Goal: Transaction & Acquisition: Obtain resource

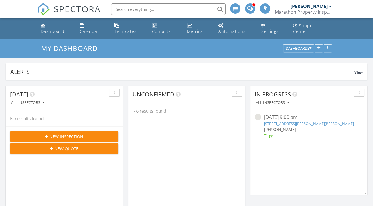
scroll to position [933, 384]
click at [95, 29] on div "Calendar" at bounding box center [89, 31] width 19 height 5
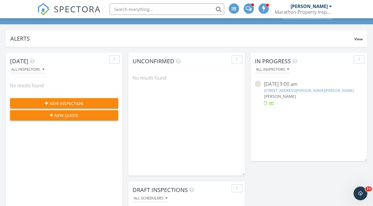
scroll to position [38, 0]
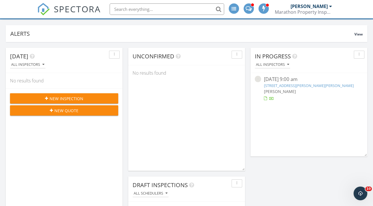
click at [301, 83] on div "105 Jenna Ln, Gravette, AR 72736" at bounding box center [309, 85] width 90 height 5
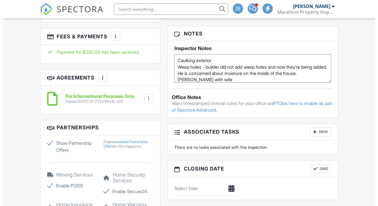
scroll to position [76, 0]
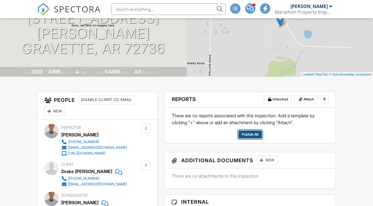
click at [253, 133] on span "Publish All" at bounding box center [250, 135] width 17 height 6
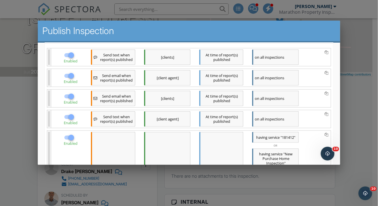
click at [72, 58] on div at bounding box center [71, 55] width 10 height 10
checkbox input "false"
click at [71, 78] on div at bounding box center [71, 76] width 10 height 10
checkbox input "false"
click at [68, 101] on div at bounding box center [71, 96] width 10 height 10
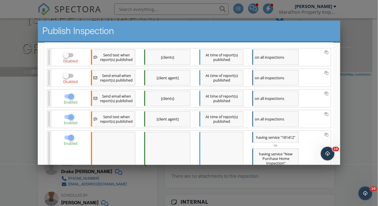
checkbox input "false"
click at [68, 122] on div at bounding box center [71, 117] width 10 height 10
checkbox input "false"
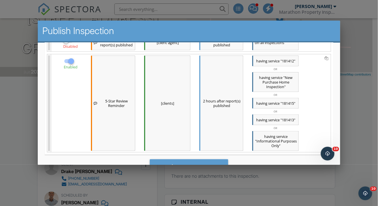
click at [65, 64] on div at bounding box center [69, 61] width 11 height 7
click at [72, 66] on div at bounding box center [71, 61] width 10 height 10
checkbox input "false"
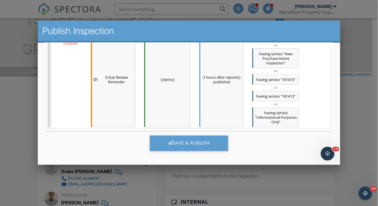
scroll to position [208, 0]
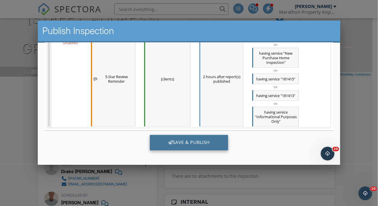
click at [180, 144] on div "Save & Publish" at bounding box center [189, 142] width 79 height 15
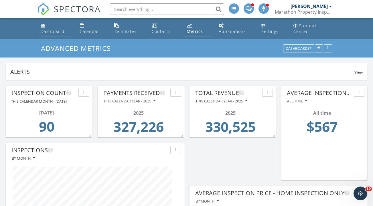
click at [56, 29] on div "Dashboard" at bounding box center [53, 31] width 24 height 5
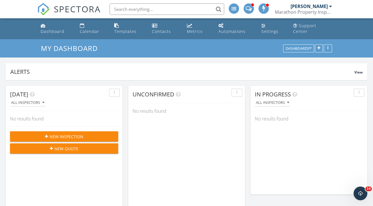
click at [62, 134] on span "New Inspection" at bounding box center [66, 137] width 34 height 6
click at [66, 146] on span "New Quote" at bounding box center [66, 149] width 24 height 6
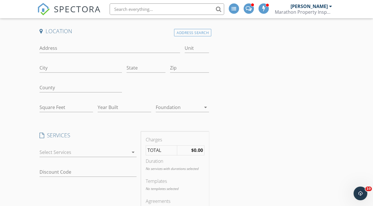
scroll to position [76, 0]
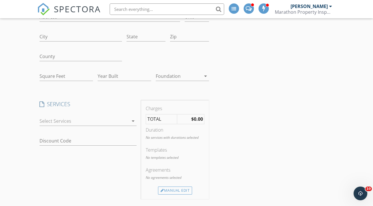
click at [68, 68] on div "Square Feet" at bounding box center [65, 77] width 53 height 19
click at [68, 72] on input "Square Feet" at bounding box center [65, 76] width 53 height 9
type input "2700"
type input "1973"
click at [169, 72] on div at bounding box center [178, 76] width 45 height 9
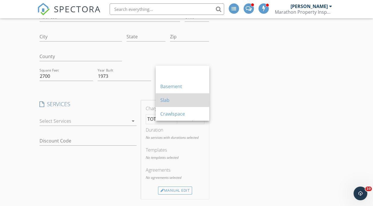
click at [181, 95] on div "Slab" at bounding box center [182, 100] width 44 height 14
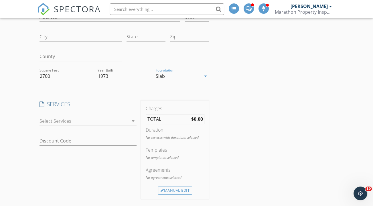
click at [77, 116] on div at bounding box center [83, 120] width 89 height 9
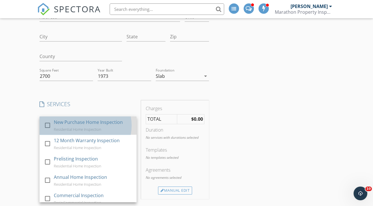
click at [73, 127] on div "Residential Home Inspection" at bounding box center [77, 129] width 47 height 5
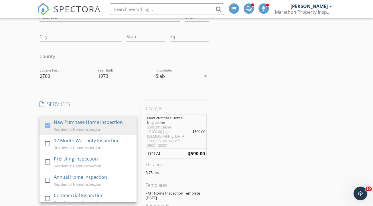
click at [244, 106] on div "Location Address Search Address Unit City State Zip County Square Feet 2700 Yea…" at bounding box center [186, 197] width 298 height 402
